Goal: Task Accomplishment & Management: Use online tool/utility

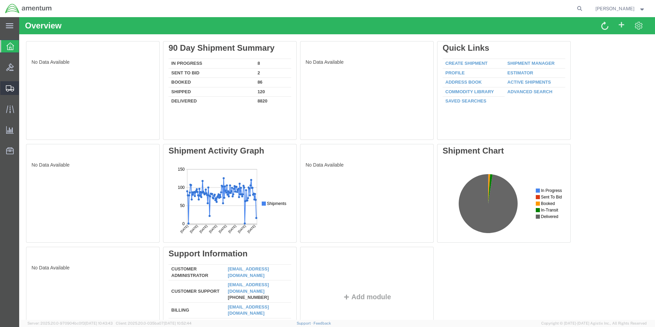
click at [0, 0] on span "Create from Template" at bounding box center [0, 0] width 0 height 0
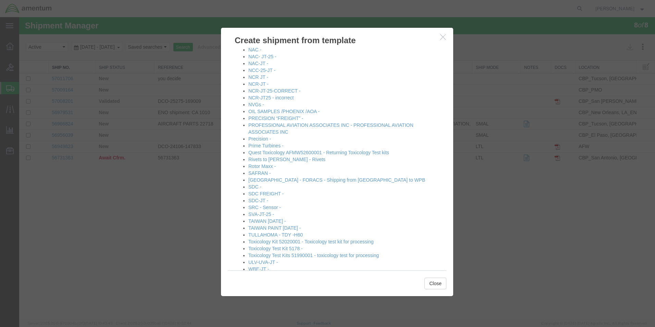
scroll to position [685, 0]
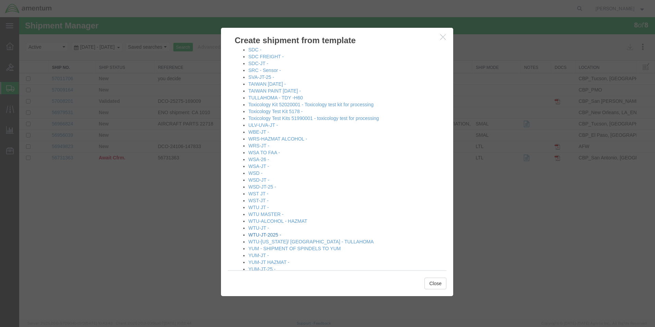
click at [263, 236] on link "WTU-JT-2025 -" at bounding box center [264, 234] width 33 height 5
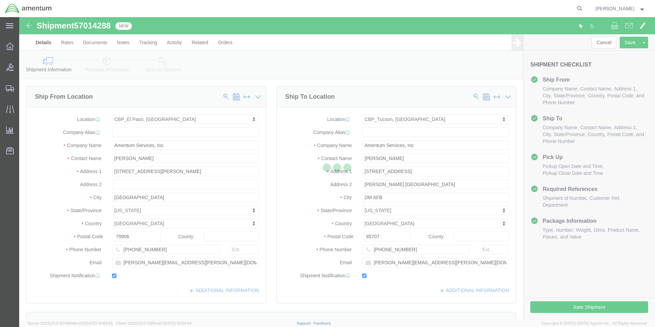
select select "49831"
select select "49949"
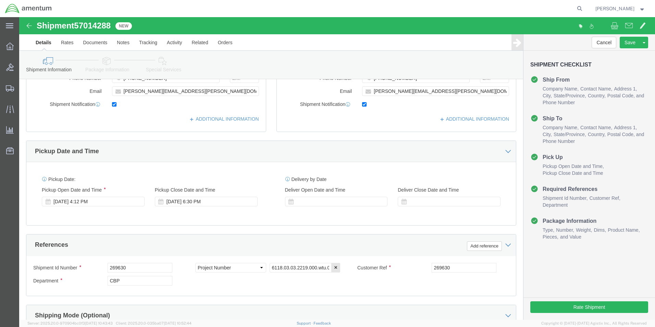
scroll to position [299, 0]
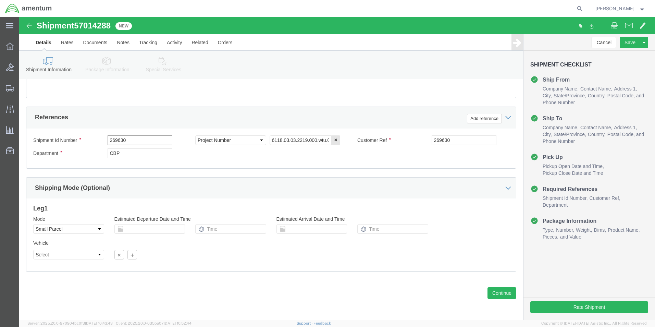
drag, startPoint x: 122, startPoint y: 125, endPoint x: 84, endPoint y: 125, distance: 38.7
click div "Shipment Id Number 269630"
type input "513-008043"
drag, startPoint x: 438, startPoint y: 124, endPoint x: 400, endPoint y: 123, distance: 38.7
click div "Customer Ref 269630"
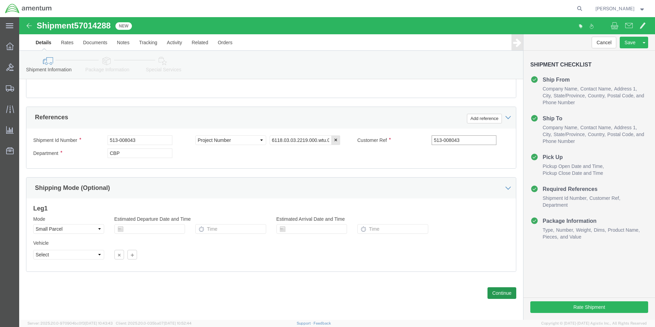
type input "513-008043"
click button "Continue"
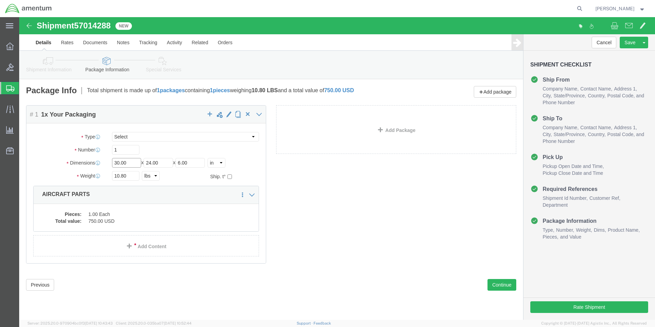
drag, startPoint x: 93, startPoint y: 147, endPoint x: 80, endPoint y: 147, distance: 13.7
click div "Dimensions Length 30.00 x Width 24.00 x Height 6.00 Select cm ft in"
type input "8"
type input "6"
type input "1"
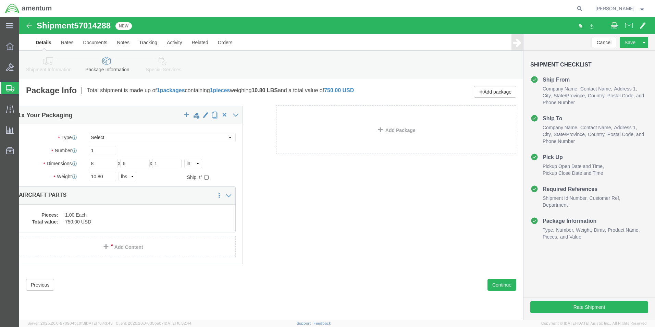
drag, startPoint x: 120, startPoint y: 160, endPoint x: 111, endPoint y: 160, distance: 8.9
click div "Package Content # 1 1 x Your Packaging Package Type Select Bale(s) Basket(s) Bo…"
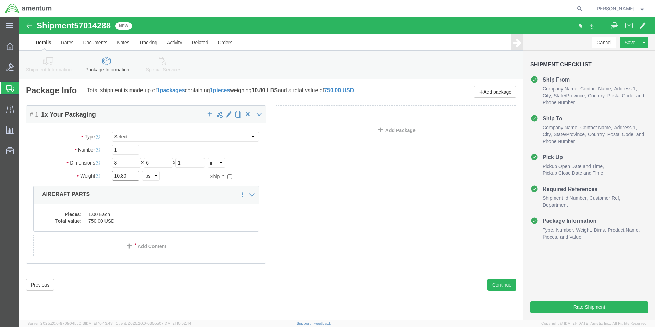
click input "10.80"
type input "1"
type input "0.05"
click div "Package Content # 1 1 x Your Packaging Package Type Select Bale(s) Basket(s) Bo…"
click dd "1.00 Each"
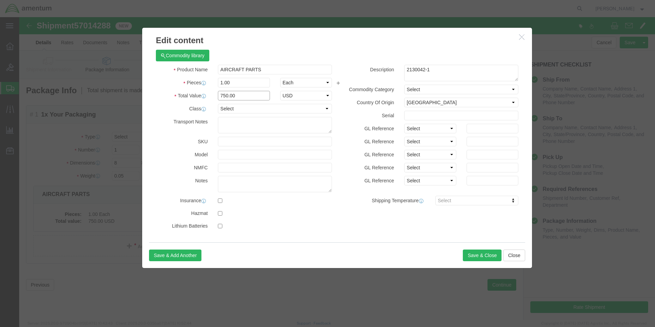
drag, startPoint x: 199, startPoint y: 82, endPoint x: 193, endPoint y: 83, distance: 5.1
click div "750.00"
type input "250"
drag, startPoint x: 427, startPoint y: 49, endPoint x: 379, endPoint y: 50, distance: 48.0
click div "Description 2130042-1"
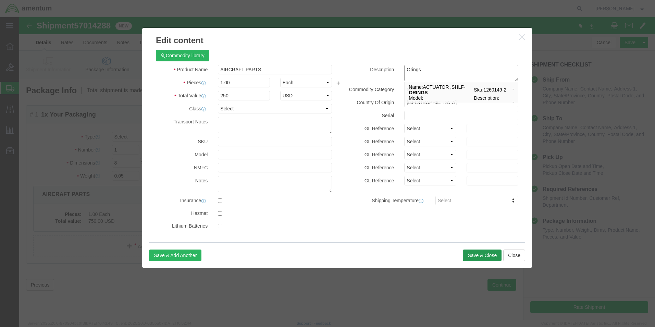
type textarea "Orings"
click button "Save & Close"
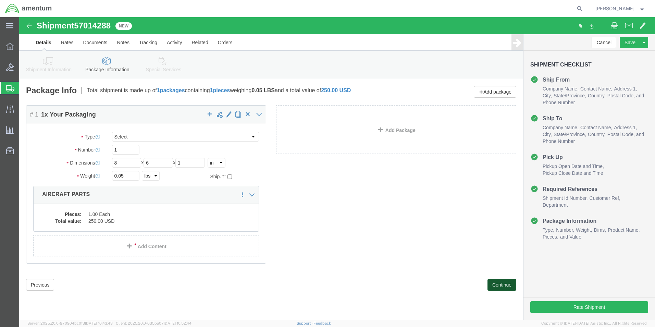
click button "Continue"
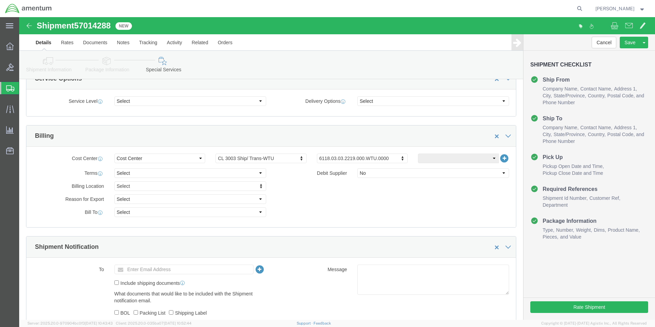
scroll to position [274, 0]
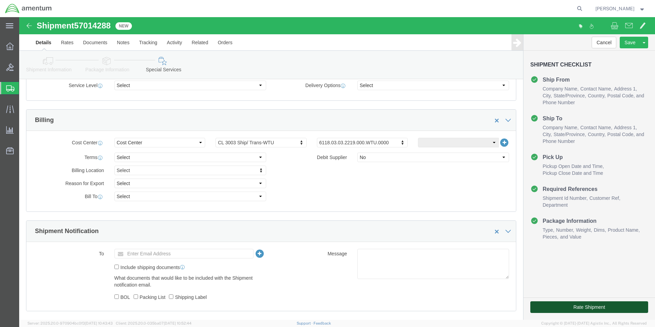
click button "Rate Shipment"
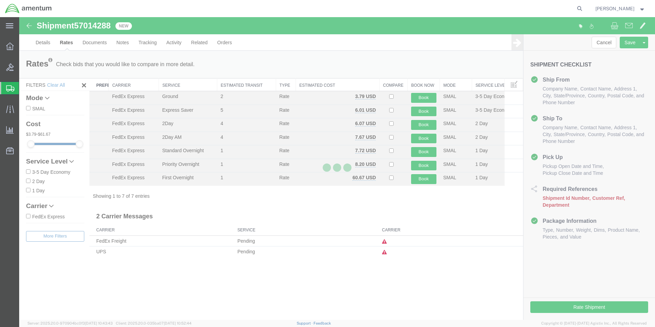
scroll to position [0, 0]
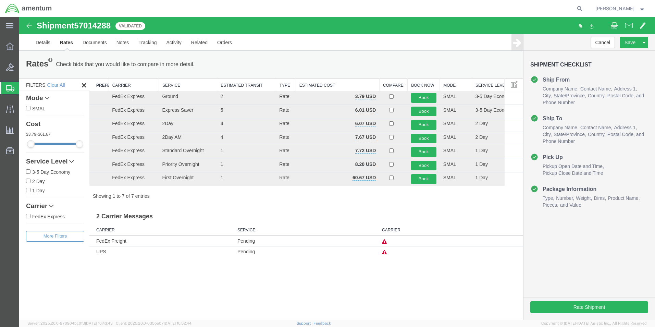
click at [122, 85] on th "Carrier" at bounding box center [134, 84] width 50 height 13
click at [118, 83] on th "Carrier" at bounding box center [134, 84] width 50 height 13
click at [423, 164] on button "Book" at bounding box center [423, 166] width 25 height 10
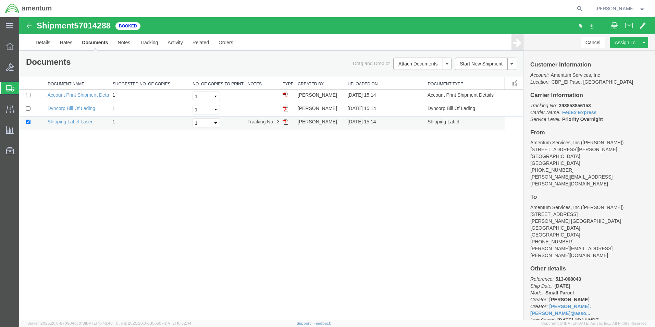
click at [285, 122] on img at bounding box center [285, 121] width 5 height 5
click at [0, 0] on span "Create from Template" at bounding box center [0, 0] width 0 height 0
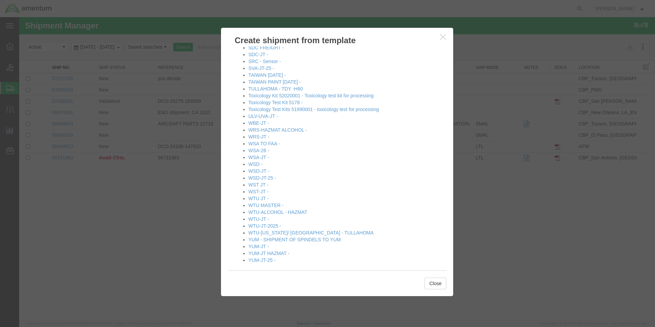
scroll to position [699, 0]
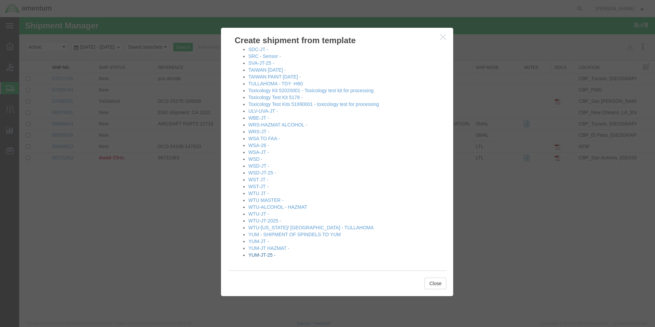
click at [264, 256] on link "YUM-JT-25 -" at bounding box center [261, 254] width 27 height 5
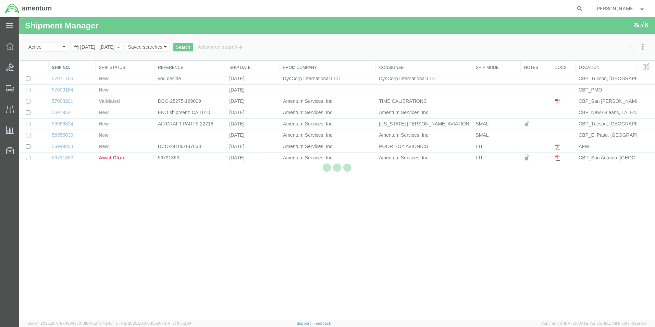
select select "49831"
select select "49951"
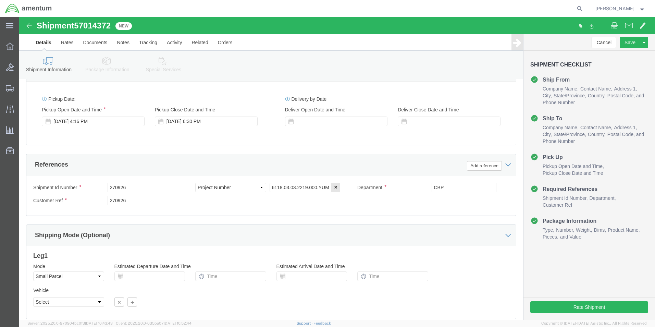
scroll to position [299, 0]
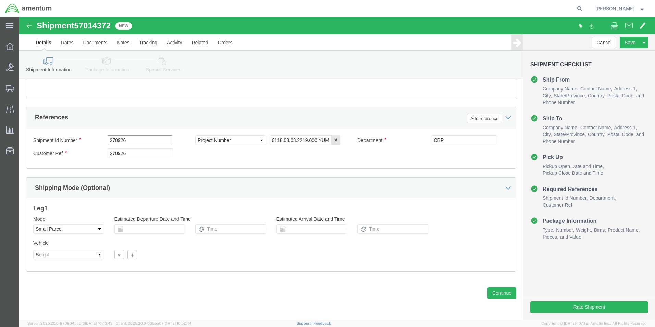
drag, startPoint x: 65, startPoint y: 126, endPoint x: 58, endPoint y: 125, distance: 7.9
click div "Shipment Id Number 270926"
type input "485-007483"
drag, startPoint x: 119, startPoint y: 140, endPoint x: 84, endPoint y: 145, distance: 34.9
click div "Shipment Id Number 485-007483 Select Account Type Activity ID Airline Appointme…"
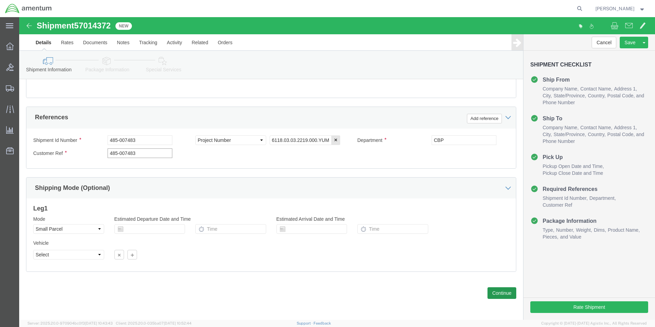
type input "485-007483"
click button "Continue"
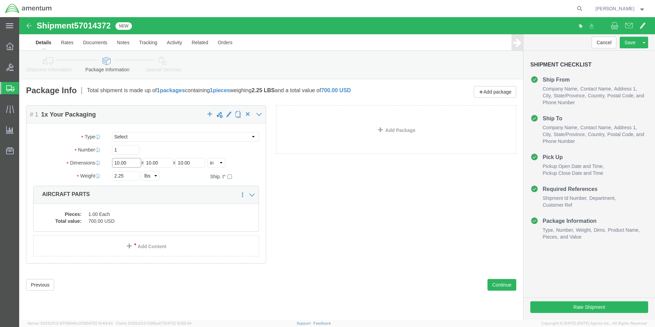
drag, startPoint x: 111, startPoint y: 147, endPoint x: 92, endPoint y: 146, distance: 18.5
click div "Length 10.00 x Width 10.00 x Height 10.00 Select cm ft in"
type input "8"
type input "6"
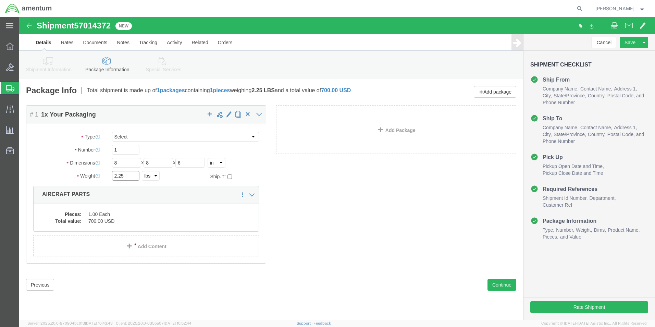
drag, startPoint x: 99, startPoint y: 159, endPoint x: 91, endPoint y: 155, distance: 9.4
click div "2.25 Select kgs lbs"
type input "1.15"
click dd "700.00 USD"
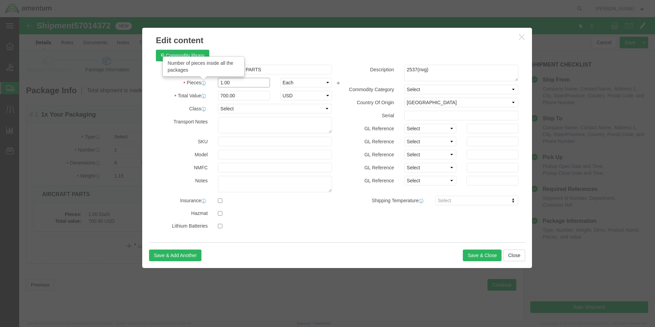
drag, startPoint x: 196, startPoint y: 66, endPoint x: 183, endPoint y: 65, distance: 13.4
click div "Pieces Number of pieces inside all the packages 1.00 Select Bag Barrels 100Boar…"
type input "2"
click div "Commodity library Product Name AIRCRAFT PARTS Pieces 2 Select Bag Barrels 100Bo…"
drag, startPoint x: 220, startPoint y: 80, endPoint x: 174, endPoint y: 75, distance: 45.5
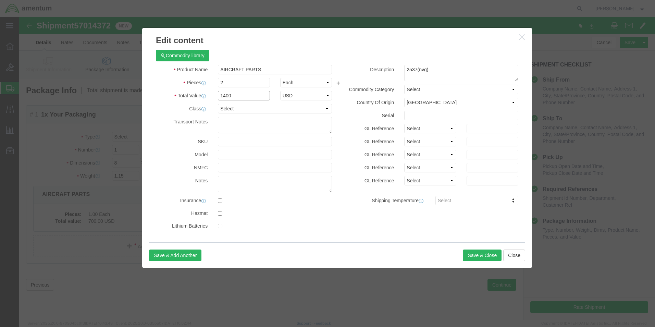
click div "Total Value 1400 Select ADP AED AFN ALL AMD AOA ARS ATS AUD AWG AZN BAM BBD BDT…"
type input "250"
drag, startPoint x: 419, startPoint y: 51, endPoint x: 381, endPoint y: 53, distance: 38.1
click div "2537(nvg)"
type textarea "Rod Ends"
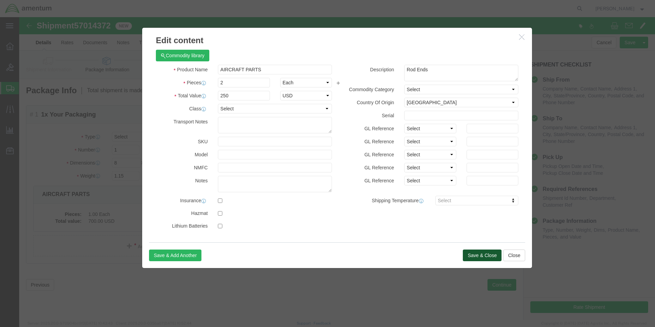
click button "Save & Close"
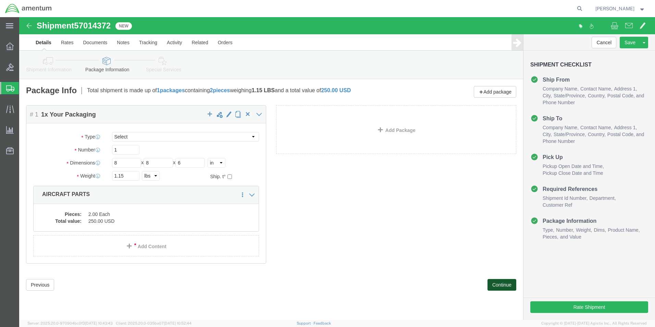
click button "Continue"
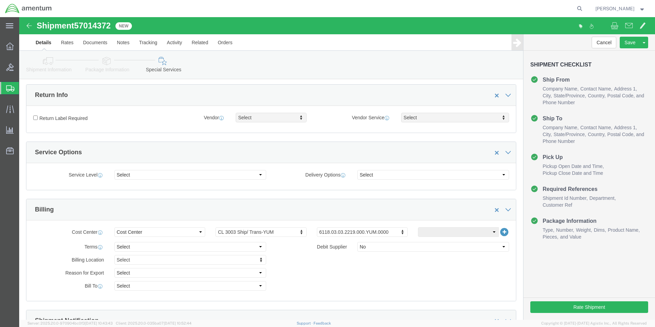
scroll to position [240, 0]
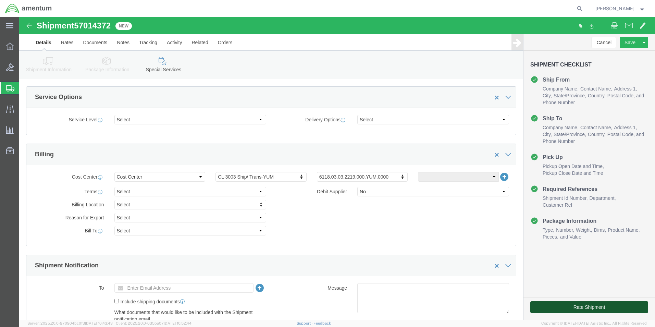
click button "Rate Shipment"
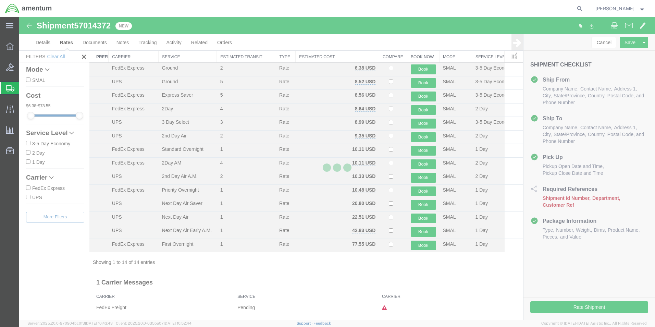
scroll to position [15, 0]
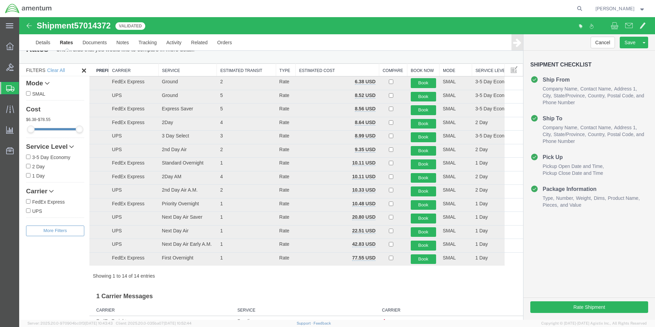
click at [126, 68] on th "Carrier" at bounding box center [134, 70] width 50 height 13
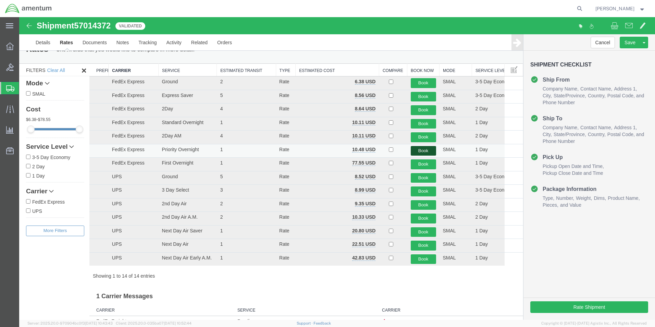
click at [414, 151] on button "Book" at bounding box center [423, 151] width 25 height 10
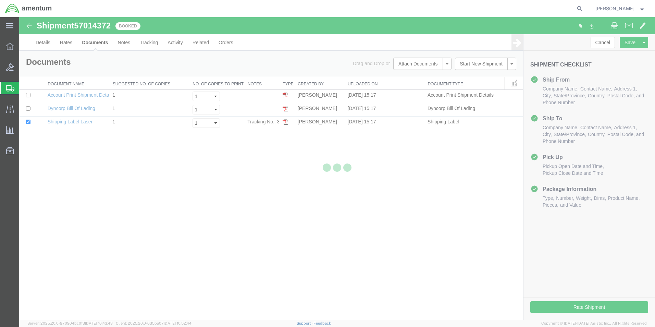
scroll to position [0, 0]
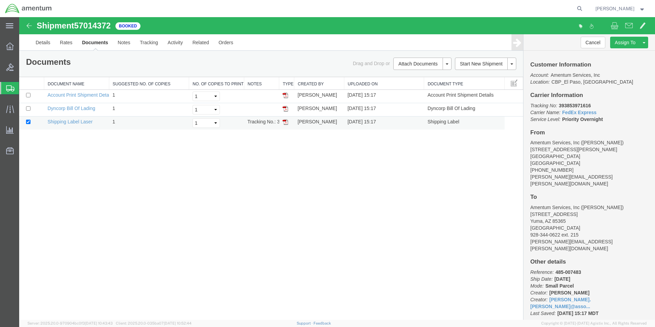
click at [285, 122] on img at bounding box center [285, 121] width 5 height 5
click at [0, 0] on span "Create from Template" at bounding box center [0, 0] width 0 height 0
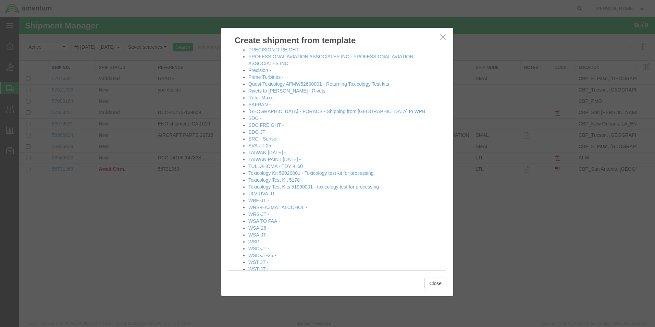
scroll to position [699, 0]
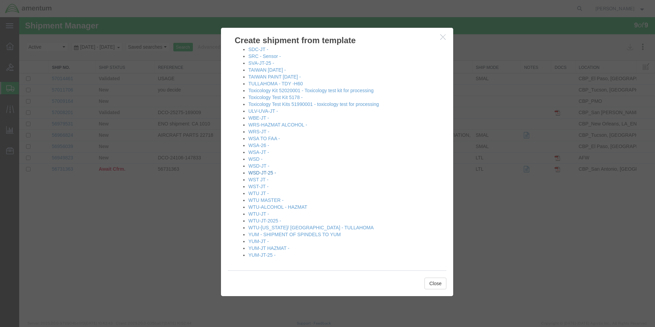
click at [264, 175] on link "WSD-JT-25 -" at bounding box center [262, 172] width 28 height 5
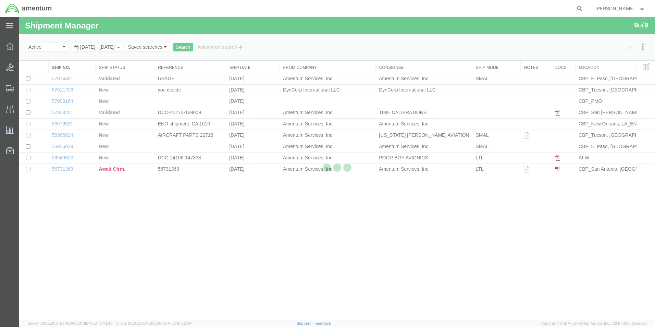
select select "49831"
select select "49946"
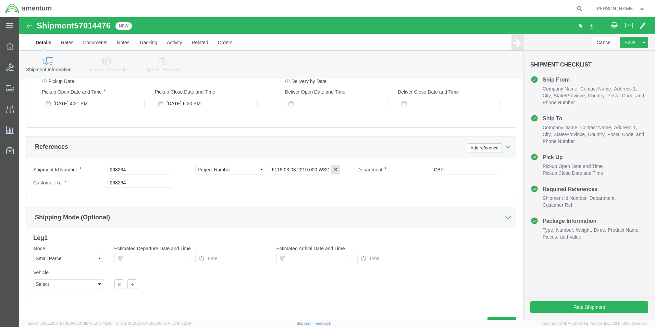
scroll to position [274, 0]
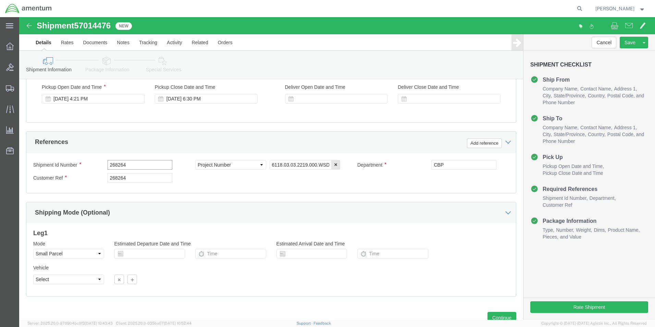
drag, startPoint x: 125, startPoint y: 145, endPoint x: 41, endPoint y: 150, distance: 83.7
click div "Shipment Id Number 268264"
type input "519-008071"
drag, startPoint x: 141, startPoint y: 163, endPoint x: 67, endPoint y: 167, distance: 74.8
click div "Customer Ref 268264"
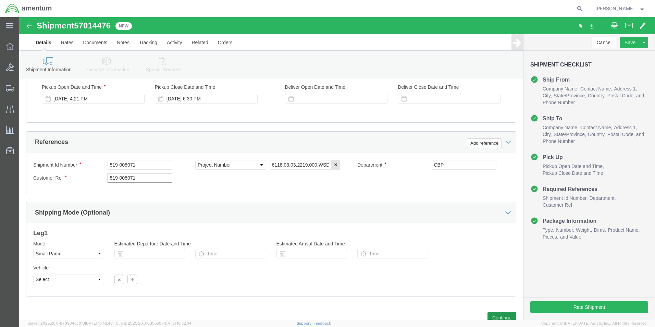
type input "519-008071"
click button "Continue"
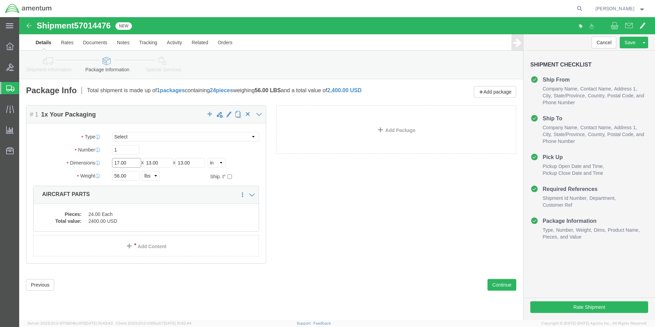
drag, startPoint x: 97, startPoint y: 146, endPoint x: 93, endPoint y: 147, distance: 3.9
click input "17.00"
type input "18"
type input "12"
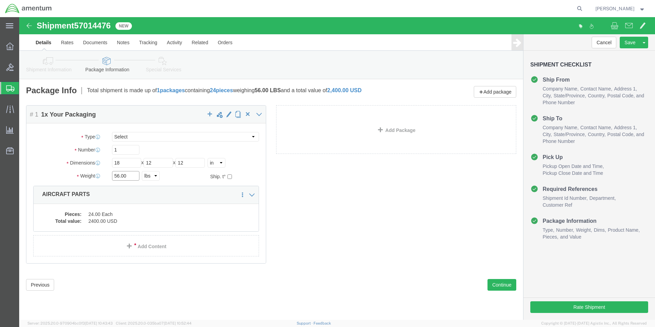
drag, startPoint x: 114, startPoint y: 158, endPoint x: 85, endPoint y: 162, distance: 29.8
click div "Weight 56.00 Select kgs lbs Ship. t°"
type input "11"
click dd "2400.00 USD"
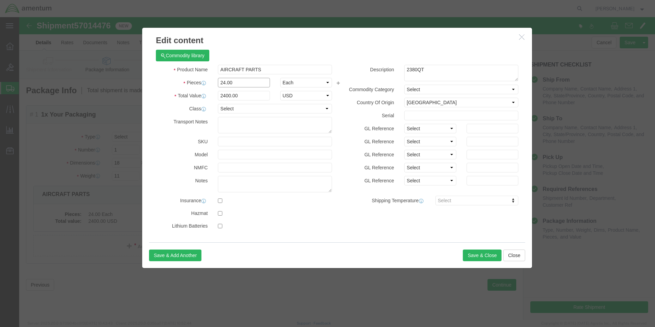
drag, startPoint x: 212, startPoint y: 64, endPoint x: 170, endPoint y: 64, distance: 42.5
click div "Pieces 24.00 Select Bag Barrels 100Board Feet Bottle Box Blister Pack Carats Ca…"
type input "1"
drag, startPoint x: 413, startPoint y: 52, endPoint x: 356, endPoint y: 55, distance: 57.6
click div "Description 2380QT"
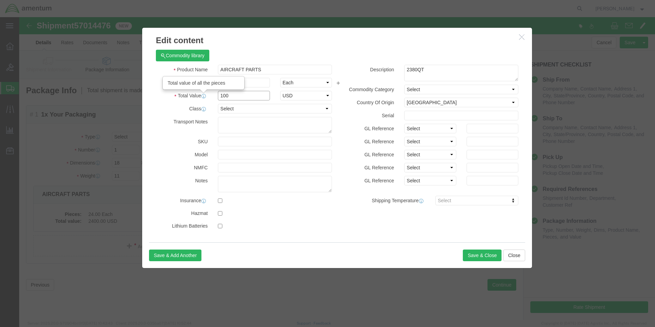
drag, startPoint x: 215, startPoint y: 76, endPoint x: 175, endPoint y: 80, distance: 41.0
click div "Total Value Total value of all the pieces 100 Select ADP AED AFN ALL AMD AOA AR…"
type input "850"
drag, startPoint x: 403, startPoint y: 54, endPoint x: 370, endPoint y: 52, distance: 32.6
click div "Description 2380QT"
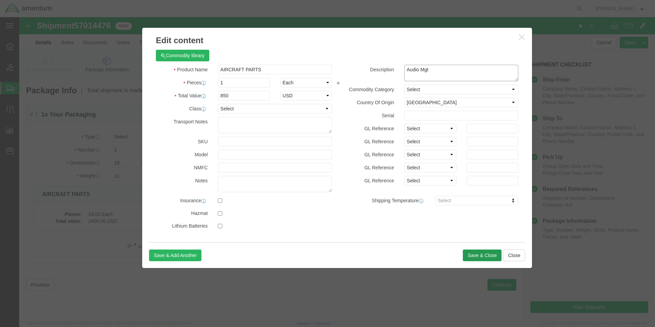
type textarea "Audio Mgt"
click button "Save & Close"
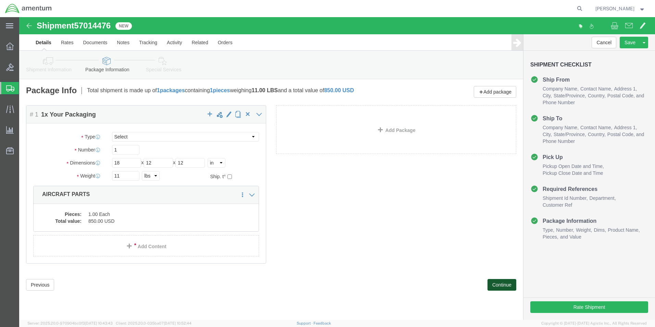
click button "Continue"
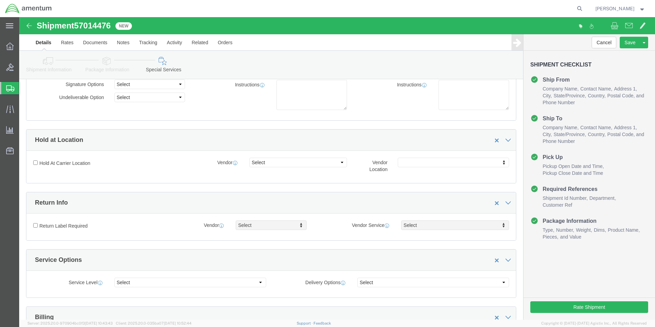
scroll to position [205, 0]
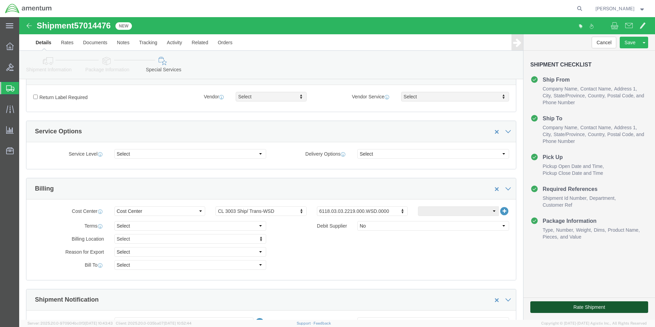
click button "Rate Shipment"
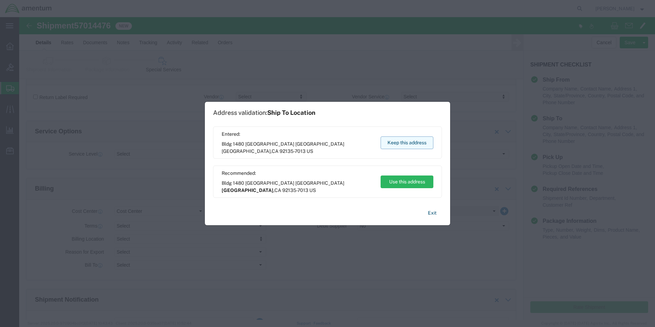
click at [415, 143] on button "Keep this address" at bounding box center [406, 142] width 53 height 13
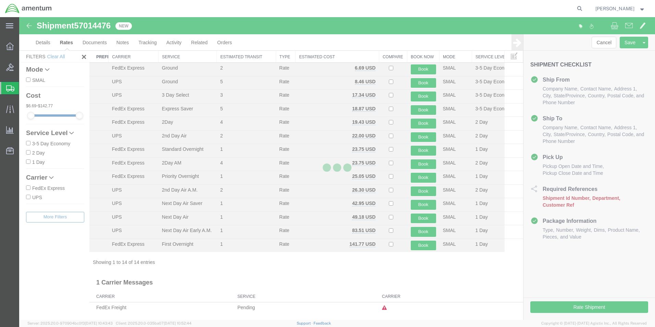
scroll to position [15, 0]
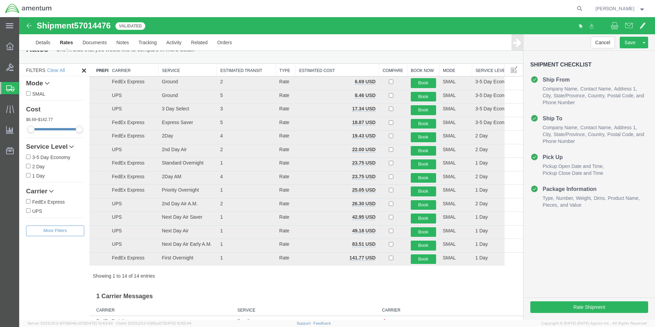
click at [122, 68] on th "Carrier" at bounding box center [134, 70] width 50 height 13
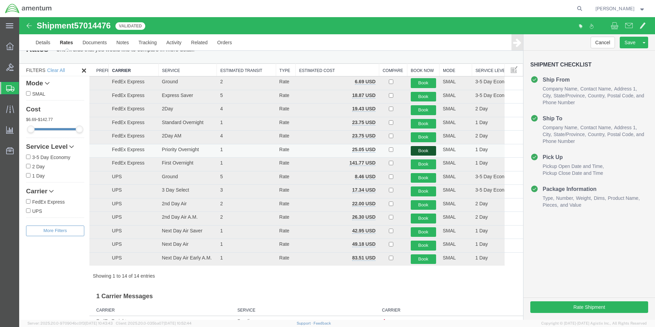
click at [416, 150] on button "Book" at bounding box center [423, 151] width 25 height 10
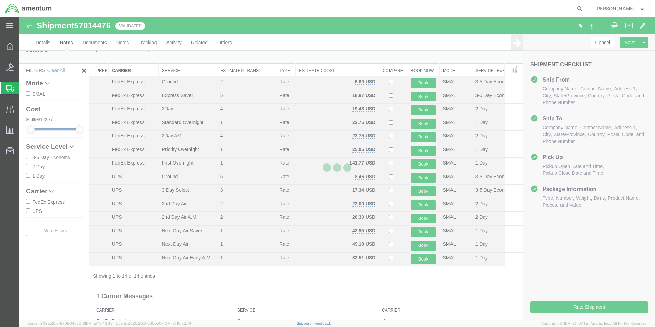
scroll to position [0, 0]
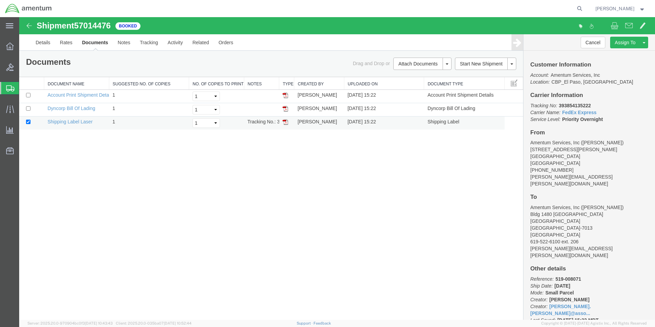
click at [284, 122] on img at bounding box center [285, 121] width 5 height 5
click at [0, 0] on span "Create from Template" at bounding box center [0, 0] width 0 height 0
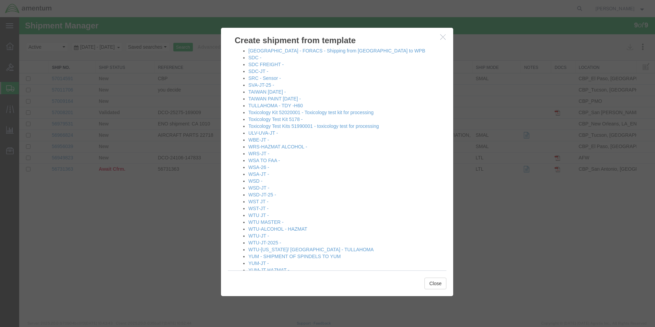
scroll to position [699, 0]
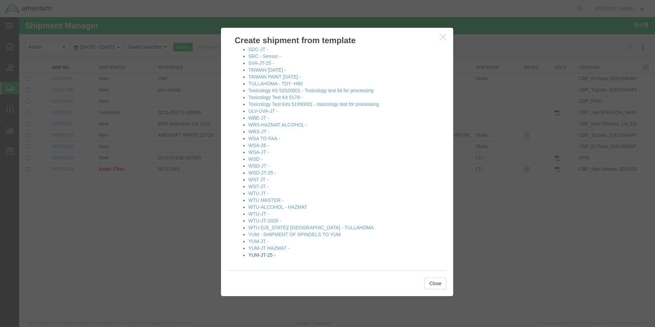
click at [264, 255] on link "YUM-JT-25 -" at bounding box center [261, 254] width 27 height 5
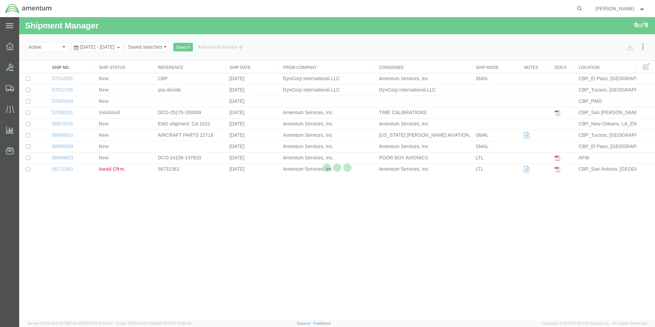
select select "49831"
select select "49951"
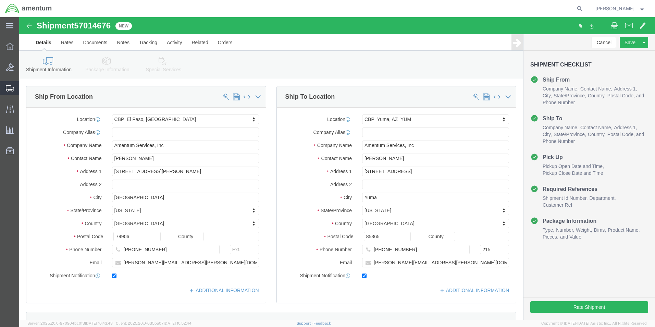
click at [0, 0] on span "Create from Template" at bounding box center [0, 0] width 0 height 0
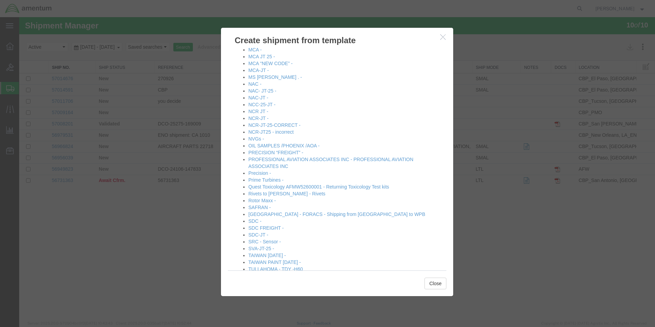
scroll to position [699, 0]
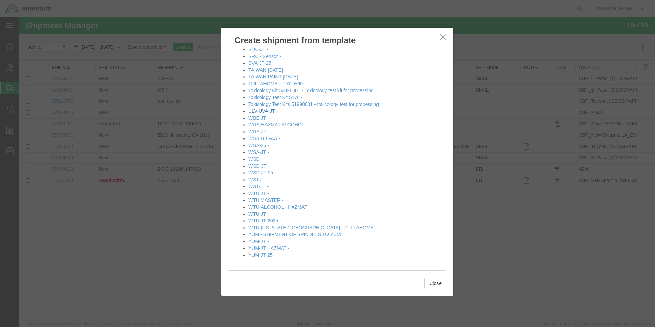
click at [262, 111] on link "ULV-UVA-JT -" at bounding box center [262, 110] width 29 height 5
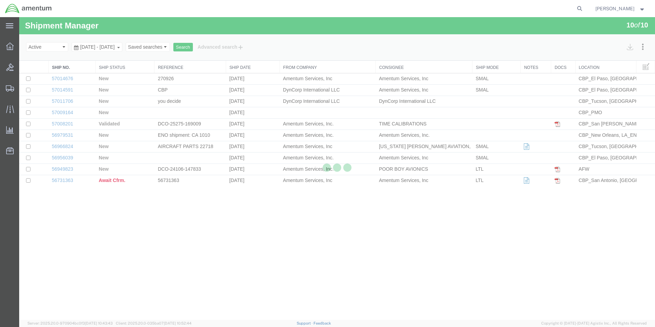
select select "49831"
select select "49950"
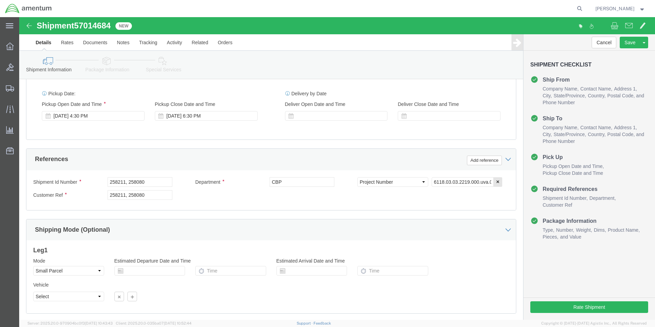
scroll to position [299, 0]
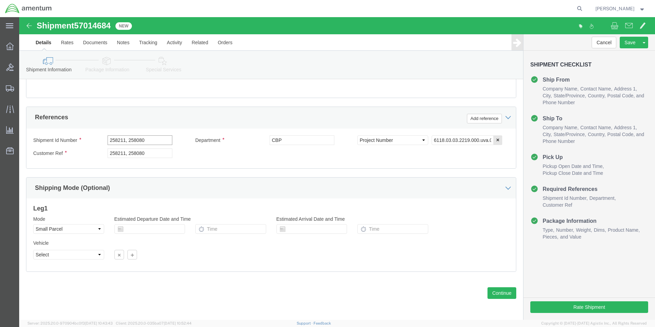
drag, startPoint x: 123, startPoint y: 121, endPoint x: 67, endPoint y: 136, distance: 57.1
click div "Shipment Id Number 258211, 258080 Department CBP Select Account Type Activity I…"
type input "0"
type input "503-008007"
drag, startPoint x: 139, startPoint y: 136, endPoint x: 52, endPoint y: 137, distance: 87.3
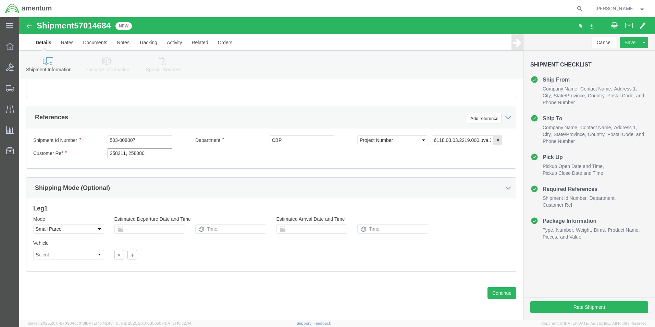
click div "Customer Ref 258211, 258080"
type input "5"
type input "503-008007"
click button "Continue"
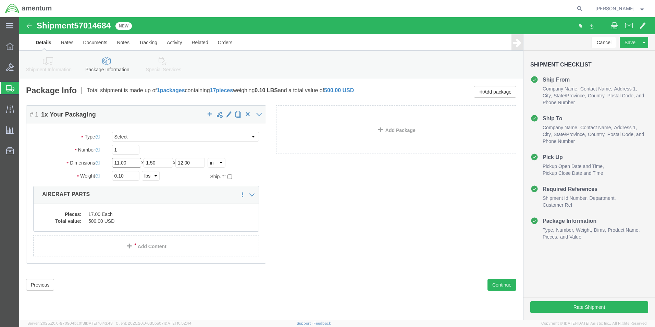
drag, startPoint x: 113, startPoint y: 143, endPoint x: 66, endPoint y: 143, distance: 46.2
click div "Dimensions Length 11.00 x Width 1.50 x Height 12.00 Select cm ft in"
type input "12"
type input "14"
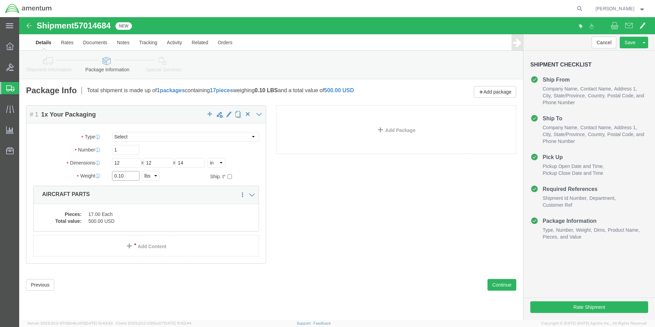
drag, startPoint x: 116, startPoint y: 159, endPoint x: 75, endPoint y: 159, distance: 41.1
click div "Weight 0.10 Select kgs lbs Ship. t°"
type input "5.20"
click dd "500.00 USD"
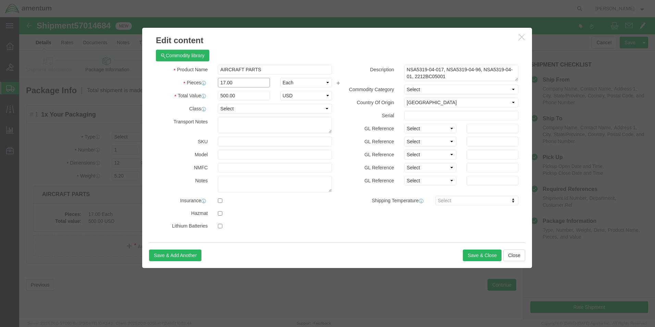
drag, startPoint x: 217, startPoint y: 66, endPoint x: 196, endPoint y: 63, distance: 21.5
click div "17.00"
type input "3"
click div "Commodity library"
drag, startPoint x: 221, startPoint y: 79, endPoint x: 179, endPoint y: 76, distance: 41.9
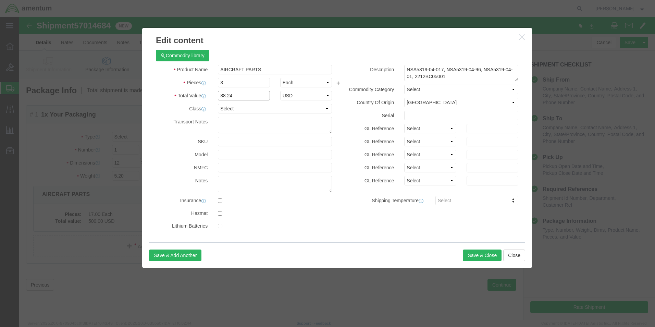
click div "Total Value 88.24 Select ADP AED AFN ALL AMD AOA ARS ATS AUD AWG AZN BAM BBD BD…"
type input "850"
drag, startPoint x: 427, startPoint y: 61, endPoint x: 375, endPoint y: 47, distance: 53.9
click div "Commodity library Product Name AIRCRAFT PARTS Pieces 3 Select Bag Barrels 100Bo…"
type textarea "Motor, Oring Filters"
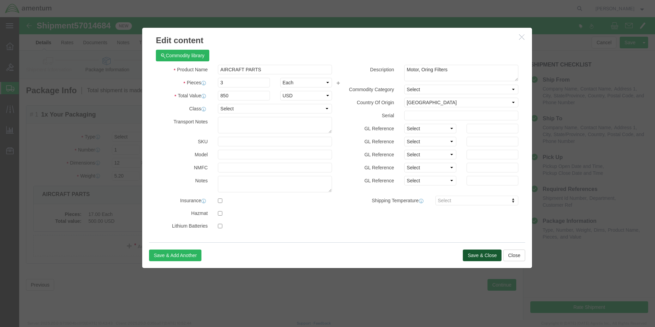
click button "Save & Close"
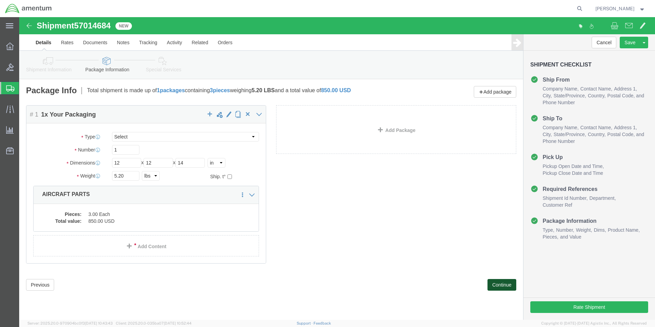
click button "Continue"
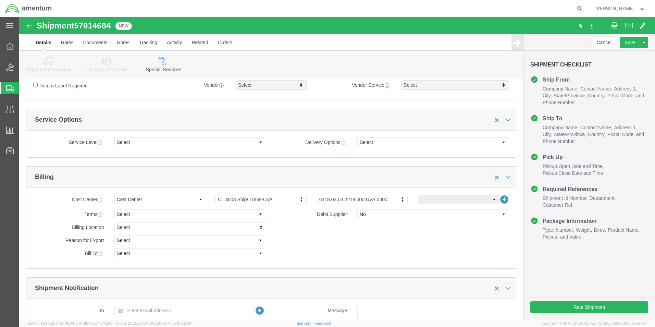
scroll to position [183, 0]
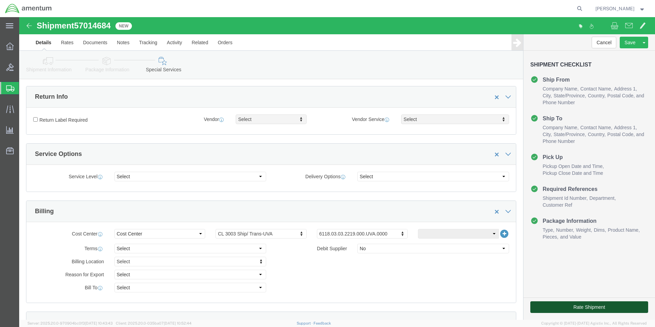
click button "Rate Shipment"
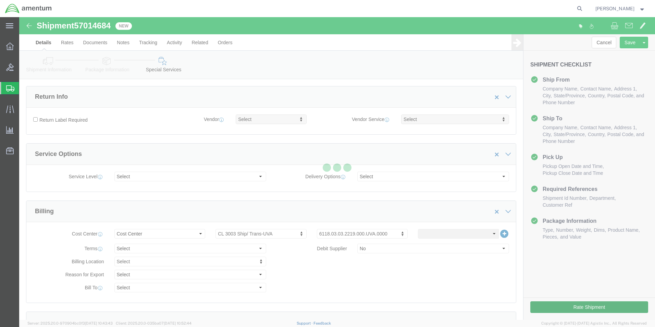
scroll to position [15, 0]
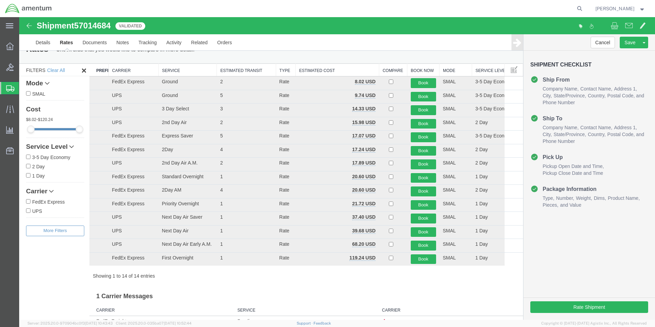
click at [118, 68] on th "Carrier" at bounding box center [134, 70] width 50 height 13
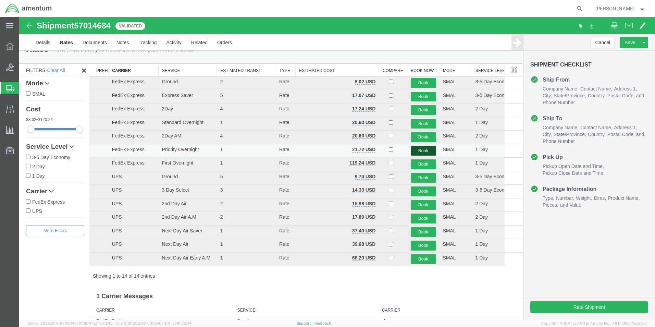
click at [423, 148] on button "Book" at bounding box center [423, 151] width 25 height 10
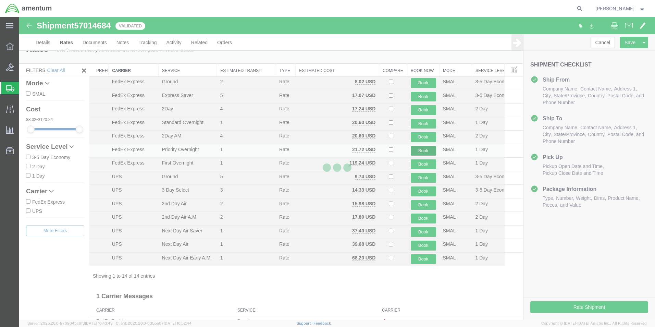
scroll to position [0, 0]
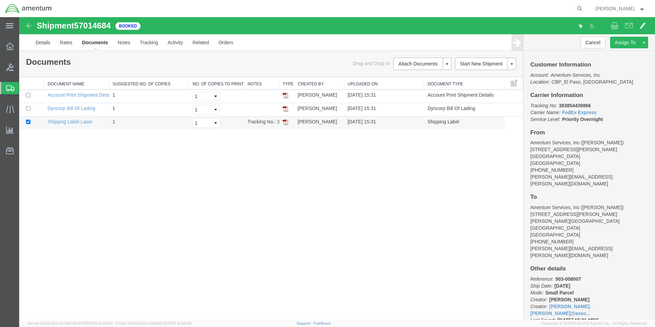
click at [287, 121] on img at bounding box center [285, 121] width 5 height 5
